Goal: Information Seeking & Learning: Learn about a topic

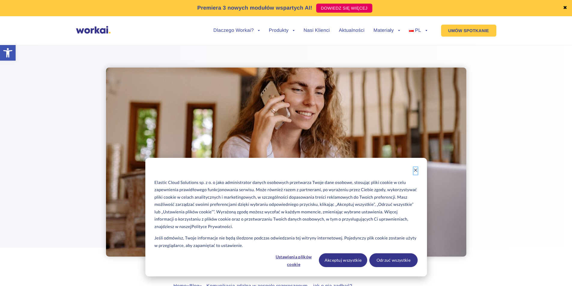
click at [415, 172] on icon "Dismiss cookie banner" at bounding box center [416, 170] width 4 height 4
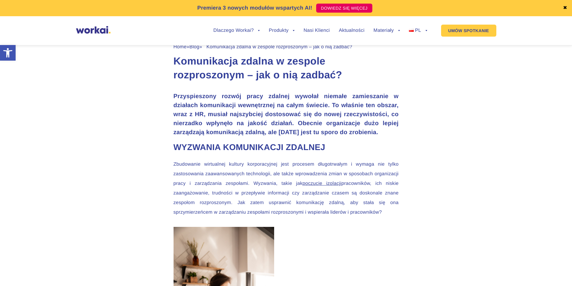
scroll to position [240, 0]
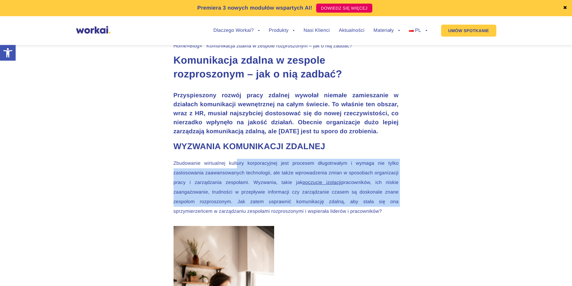
drag, startPoint x: 239, startPoint y: 161, endPoint x: 404, endPoint y: 206, distance: 171.1
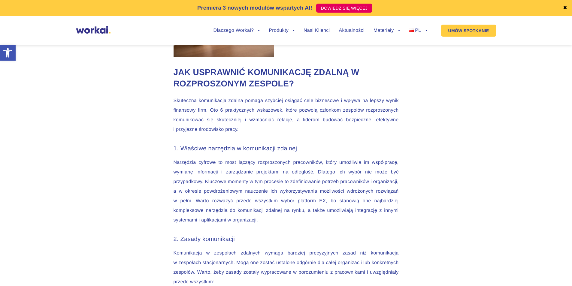
scroll to position [571, 0]
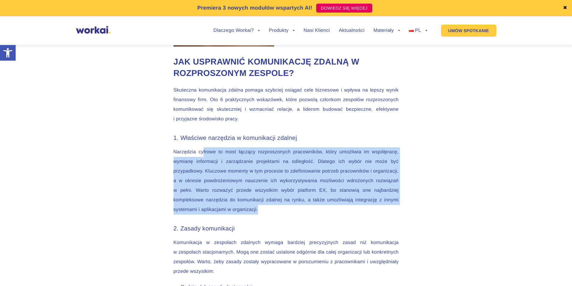
drag, startPoint x: 205, startPoint y: 147, endPoint x: 329, endPoint y: 208, distance: 138.6
click at [329, 208] on p "Narzędzia cyfrowe to most łączący rozproszonych pracowników, który umożliwia im…" at bounding box center [286, 181] width 225 height 67
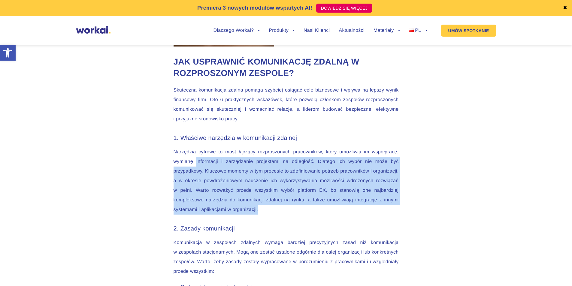
drag, startPoint x: 288, startPoint y: 209, endPoint x: 194, endPoint y: 157, distance: 108.6
click at [194, 157] on p "Narzędzia cyfrowe to most łączący rozproszonych pracowników, który umożliwia im…" at bounding box center [286, 181] width 225 height 67
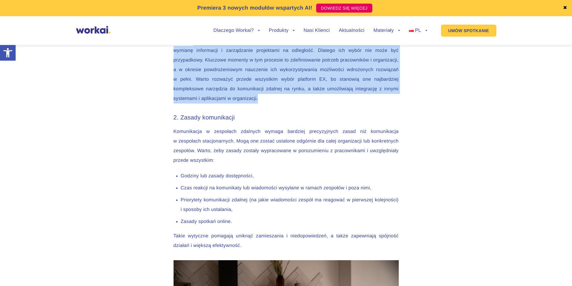
scroll to position [721, 0]
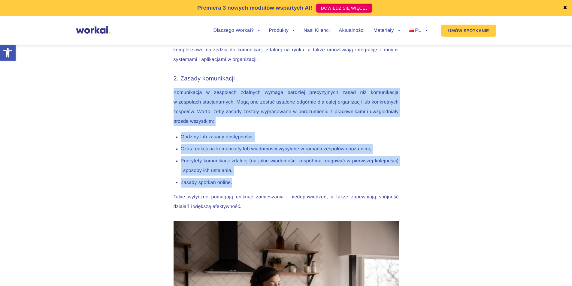
drag, startPoint x: 169, startPoint y: 95, endPoint x: 259, endPoint y: 180, distance: 123.1
click at [259, 180] on li "Zasady spotkań online." at bounding box center [290, 183] width 218 height 10
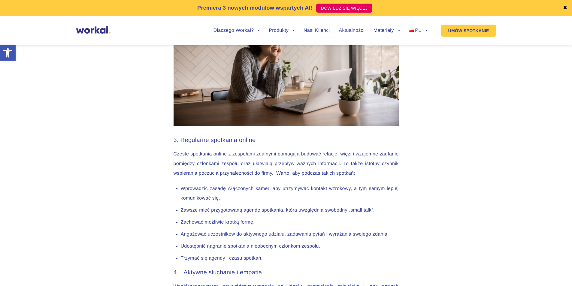
scroll to position [1022, 0]
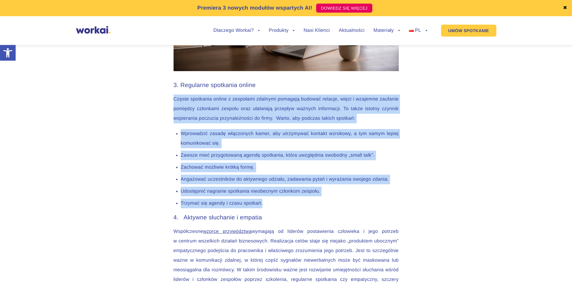
drag, startPoint x: 174, startPoint y: 97, endPoint x: 329, endPoint y: 208, distance: 190.5
click at [329, 208] on div "Przyspieszony rozwój pracy zdalnej wywołał niemałe zamieszanie w działach komun…" at bounding box center [286, 163] width 237 height 1707
click at [329, 208] on li "Trzymać się agendy i czasu spotkań." at bounding box center [290, 204] width 218 height 10
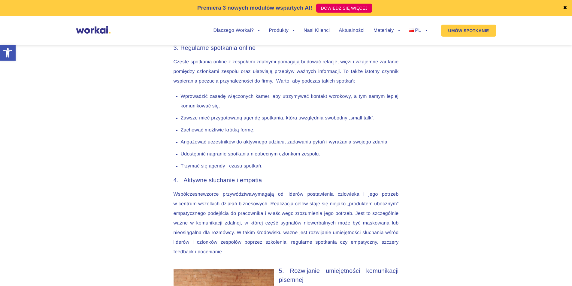
scroll to position [1112, 0]
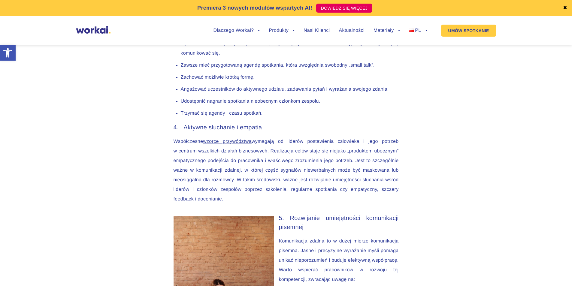
drag, startPoint x: 291, startPoint y: 134, endPoint x: 382, endPoint y: 201, distance: 112.9
click at [382, 201] on div "Przyspieszony rozwój pracy zdalnej wywołał niemałe zamieszanie w działach komun…" at bounding box center [286, 73] width 237 height 1707
click at [382, 201] on p "Współczesne wzorce przywództwa wymagają od liderów postawienia człowieka i jego…" at bounding box center [286, 170] width 225 height 67
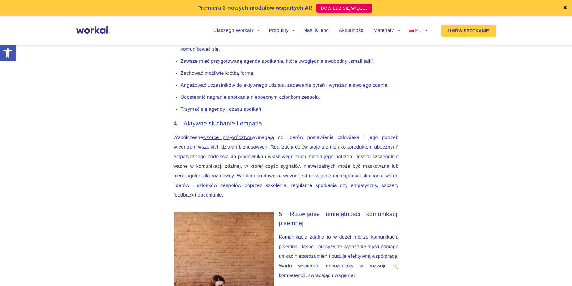
scroll to position [1142, 0]
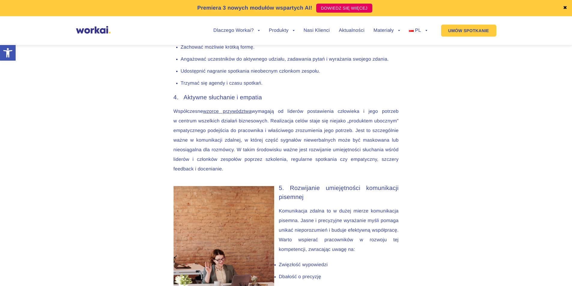
drag, startPoint x: 285, startPoint y: 117, endPoint x: 352, endPoint y: 166, distance: 83.3
click at [352, 166] on p "Współczesne wzorce przywództwa wymagają od liderów postawienia człowieka i jego…" at bounding box center [286, 140] width 225 height 67
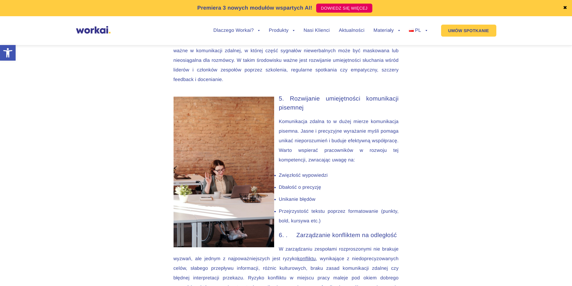
scroll to position [1232, 0]
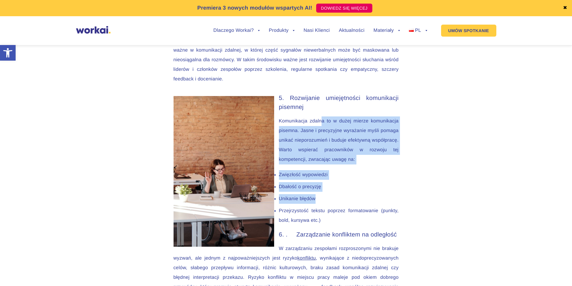
drag, startPoint x: 321, startPoint y: 119, endPoint x: 370, endPoint y: 201, distance: 94.9
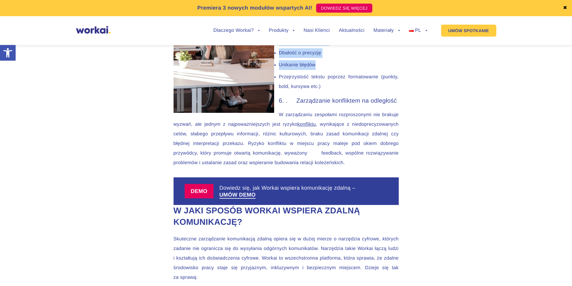
scroll to position [1382, 0]
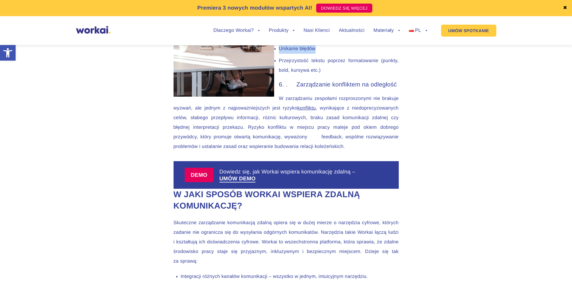
drag, startPoint x: 307, startPoint y: 93, endPoint x: 363, endPoint y: 144, distance: 75.5
click at [363, 144] on p "W zarządzaniu zespołami rozproszonymi nie brakuje wyzwań, ale jednym z najpoważ…" at bounding box center [286, 123] width 225 height 58
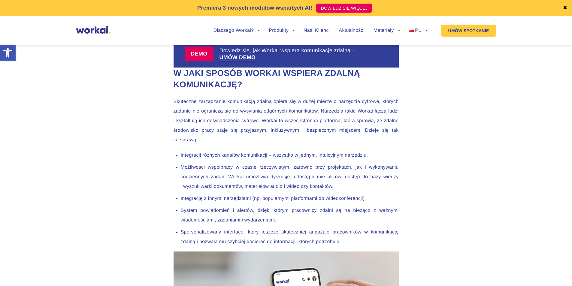
scroll to position [1533, 0]
